Goal: Task Accomplishment & Management: Manage account settings

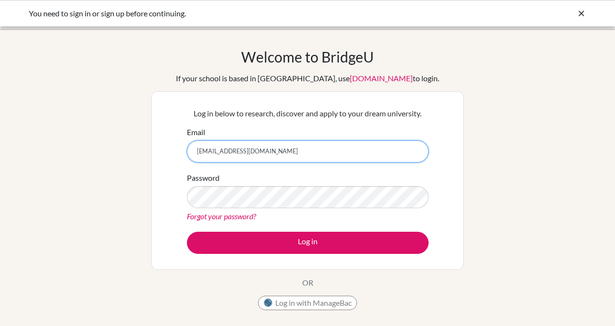
type input "[EMAIL_ADDRESS][DOMAIN_NAME]"
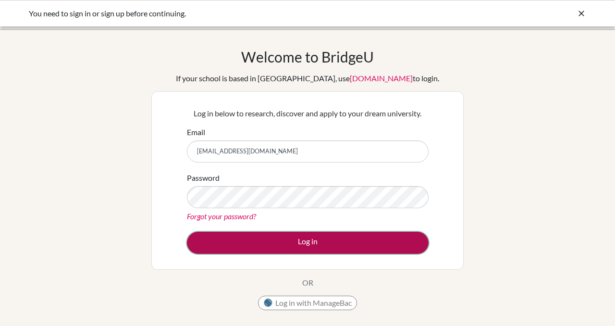
click at [273, 238] on button "Log in" at bounding box center [308, 243] width 242 height 22
click at [192, 249] on button "Log in" at bounding box center [308, 243] width 242 height 22
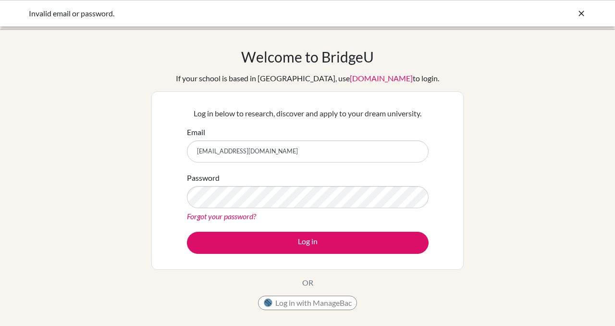
click at [174, 275] on div "Welcome to BridgeU If your school is based in China, use app.bridge-u.com.cn to…" at bounding box center [307, 181] width 312 height 267
click at [239, 215] on link "Forgot your password?" at bounding box center [221, 215] width 69 height 9
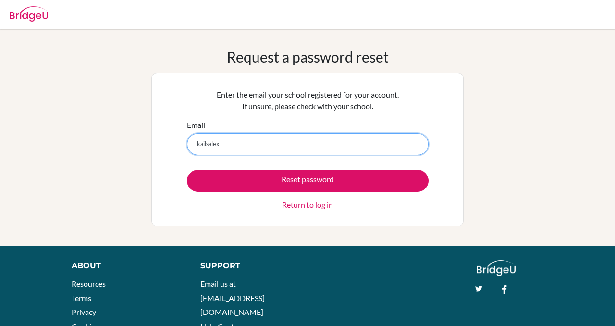
type input "[EMAIL_ADDRESS][DOMAIN_NAME]"
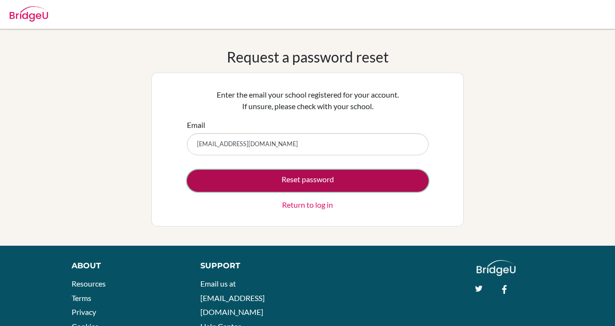
click at [236, 176] on button "Reset password" at bounding box center [308, 181] width 242 height 22
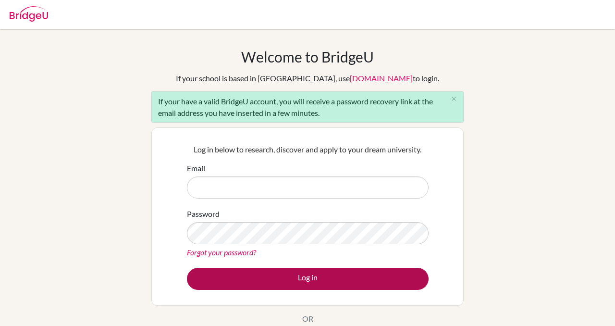
type input "[EMAIL_ADDRESS][DOMAIN_NAME]"
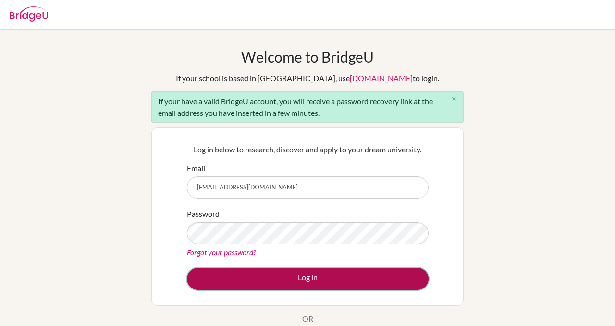
click at [237, 282] on button "Log in" at bounding box center [308, 279] width 242 height 22
